Goal: Task Accomplishment & Management: Use online tool/utility

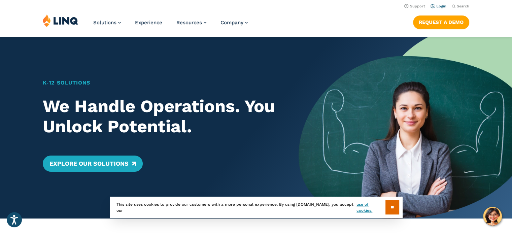
click at [443, 6] on link "Login" at bounding box center [438, 6] width 16 height 4
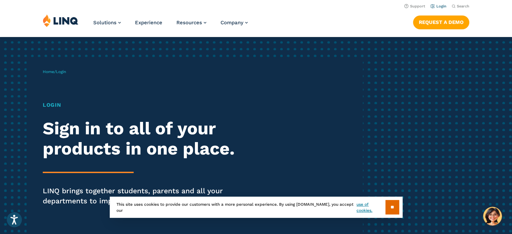
click at [434, 7] on link "Login" at bounding box center [438, 6] width 16 height 4
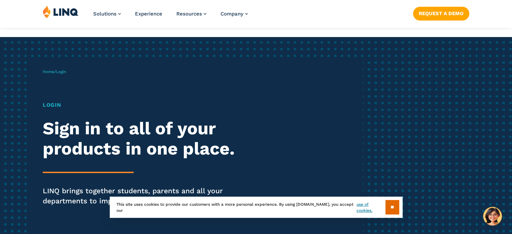
scroll to position [148, 0]
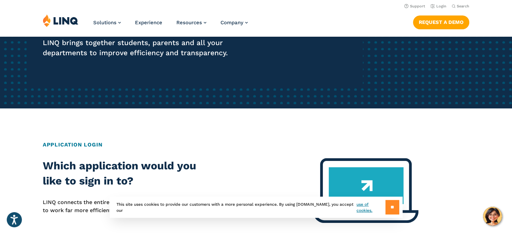
click at [391, 207] on input "**" at bounding box center [392, 207] width 14 height 14
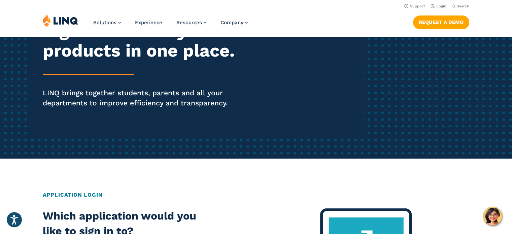
scroll to position [0, 0]
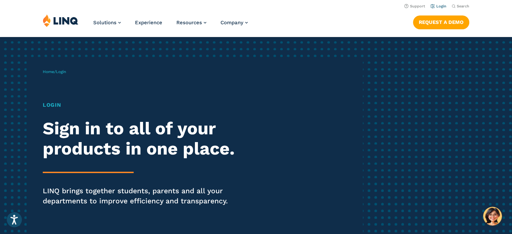
click at [443, 6] on link "Login" at bounding box center [438, 6] width 16 height 4
